Goal: Information Seeking & Learning: Learn about a topic

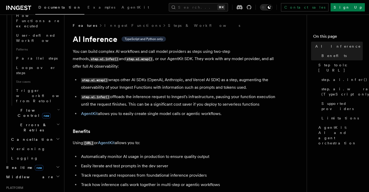
scroll to position [271, 0]
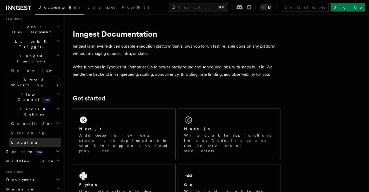
scroll to position [106, 0]
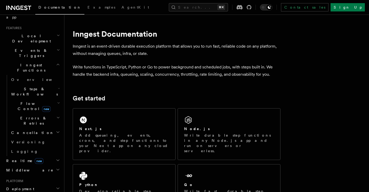
click at [55, 84] on h2 "Steps & Workflows" at bounding box center [35, 91] width 52 height 15
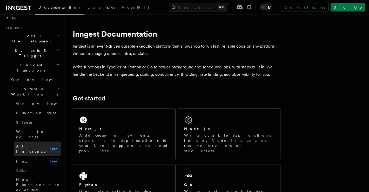
click at [36, 141] on link "AI Inference new" at bounding box center [37, 148] width 47 height 15
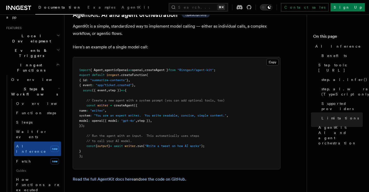
scroll to position [1540, 0]
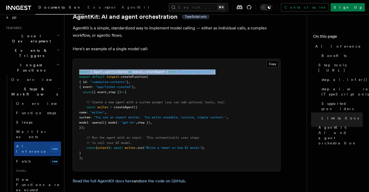
drag, startPoint x: 79, startPoint y: 49, endPoint x: 234, endPoint y: 50, distance: 155.2
click at [234, 59] on pre "import { Agent , agenticOpenai as openai , createAgent } from "@inngest/agent-k…" at bounding box center [176, 115] width 207 height 112
drag, startPoint x: 87, startPoint y: 86, endPoint x: 104, endPoint y: 106, distance: 27.3
click at [104, 106] on pre "import { Agent , agenticOpenai as openai , createAgent } from "@inngest/agent-k…" at bounding box center [176, 115] width 207 height 112
copy code "const writer = createAgent ({ name : "writer" , system : "You are an expert wri…"
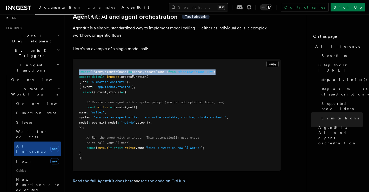
click at [122, 7] on span "AgentKit" at bounding box center [136, 7] width 28 height 4
